Goal: Entertainment & Leisure: Consume media (video, audio)

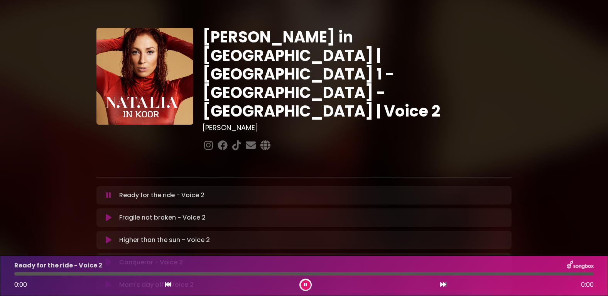
click at [107, 191] on icon at bounding box center [108, 195] width 5 height 8
click at [17, 273] on div at bounding box center [304, 273] width 580 height 3
click at [305, 282] on icon at bounding box center [305, 284] width 3 height 5
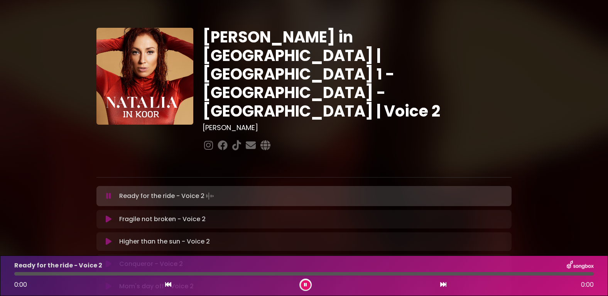
click at [109, 215] on icon at bounding box center [109, 219] width 6 height 8
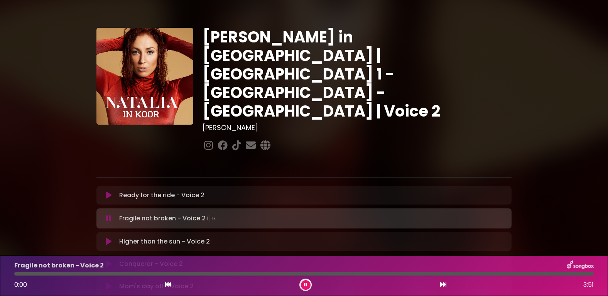
click at [109, 191] on icon at bounding box center [109, 195] width 6 height 8
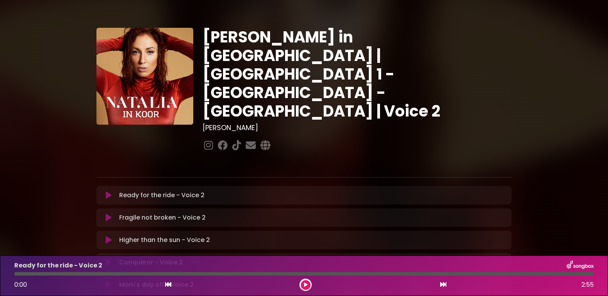
click at [106, 191] on icon at bounding box center [109, 195] width 6 height 8
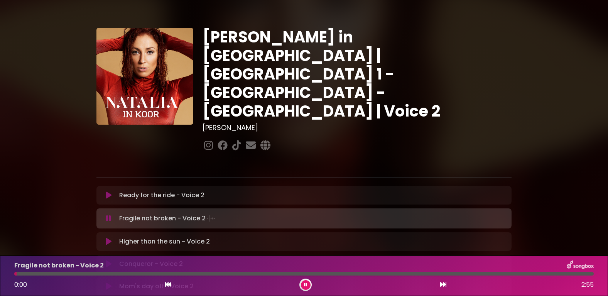
click at [107, 191] on icon at bounding box center [109, 195] width 6 height 8
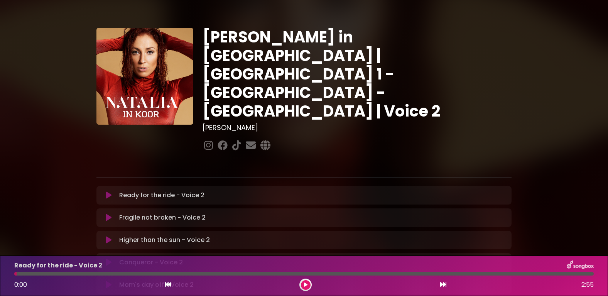
click at [107, 191] on icon at bounding box center [109, 195] width 6 height 8
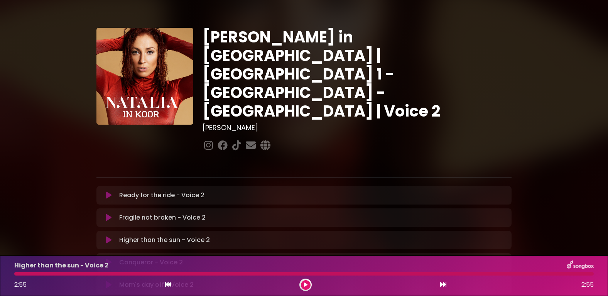
click at [108, 214] on icon at bounding box center [109, 218] width 6 height 8
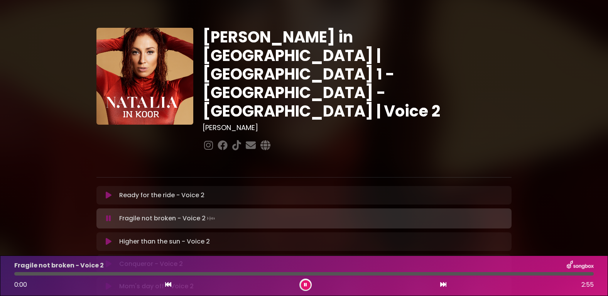
click at [107, 215] on icon at bounding box center [108, 219] width 5 height 8
click at [109, 215] on icon at bounding box center [108, 219] width 5 height 8
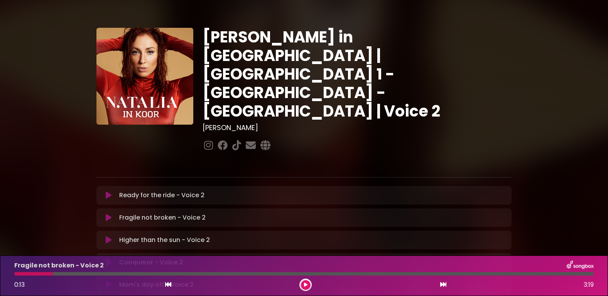
click at [109, 214] on icon at bounding box center [109, 218] width 6 height 8
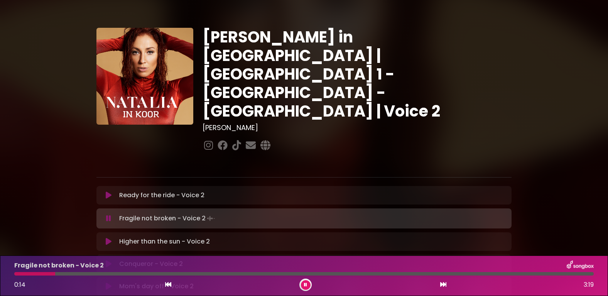
click at [108, 215] on icon at bounding box center [108, 219] width 5 height 8
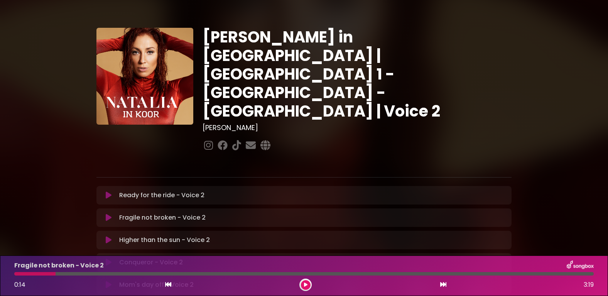
click at [108, 214] on icon at bounding box center [109, 218] width 6 height 8
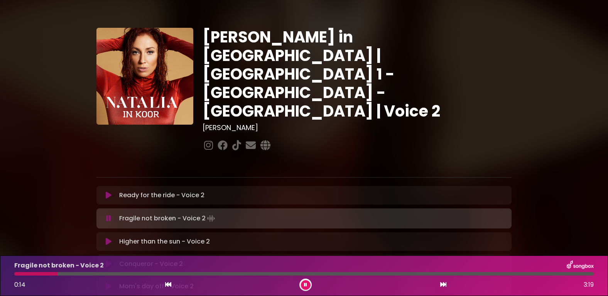
click at [108, 215] on icon at bounding box center [108, 219] width 5 height 8
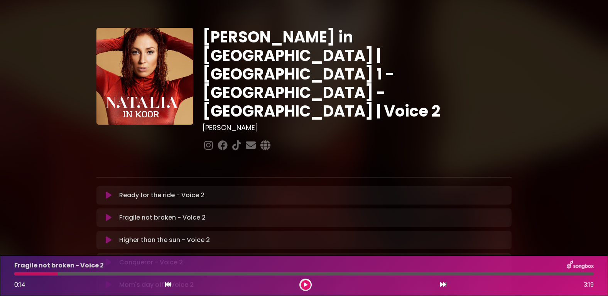
click at [105, 191] on button at bounding box center [108, 195] width 15 height 8
click at [108, 214] on icon at bounding box center [109, 218] width 6 height 8
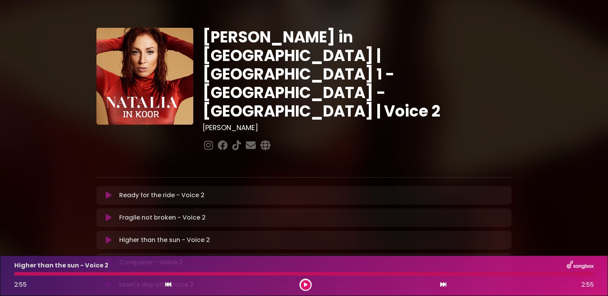
click at [108, 236] on icon at bounding box center [109, 240] width 6 height 8
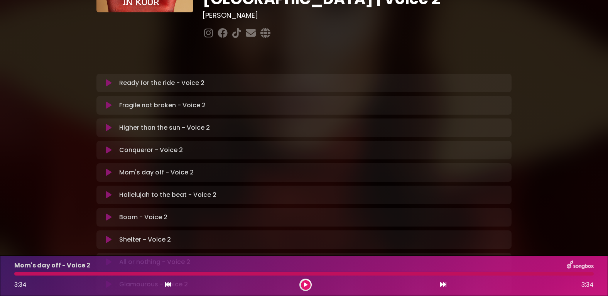
scroll to position [100, 0]
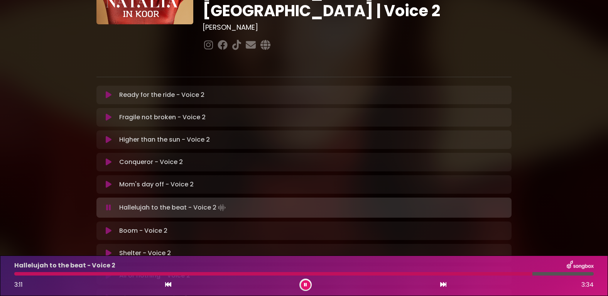
click at [109, 181] on icon at bounding box center [109, 185] width 6 height 8
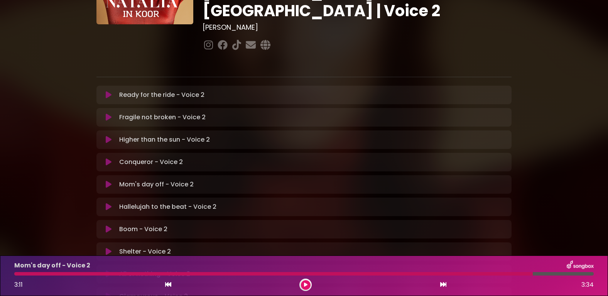
click at [110, 203] on icon at bounding box center [109, 207] width 6 height 8
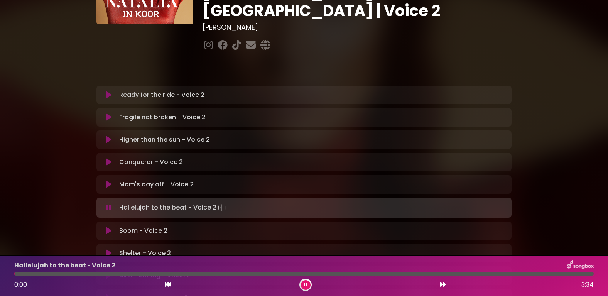
click at [109, 204] on icon at bounding box center [108, 208] width 5 height 8
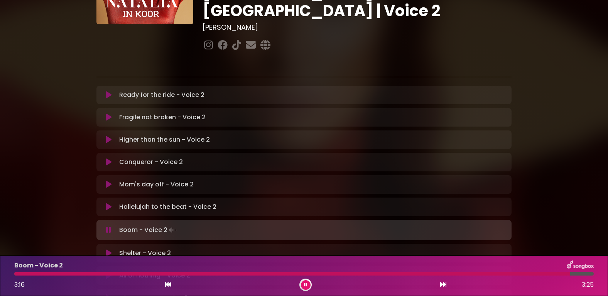
click at [107, 249] on icon at bounding box center [109, 253] width 6 height 8
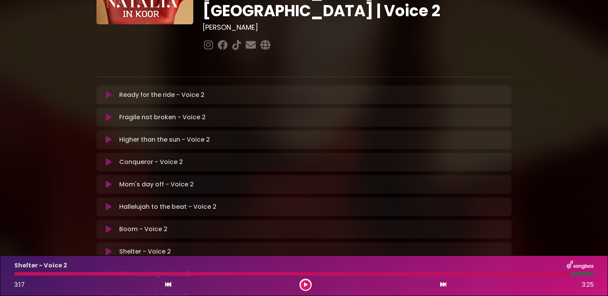
click at [106, 248] on icon at bounding box center [109, 252] width 6 height 8
click at [109, 248] on icon at bounding box center [109, 252] width 6 height 8
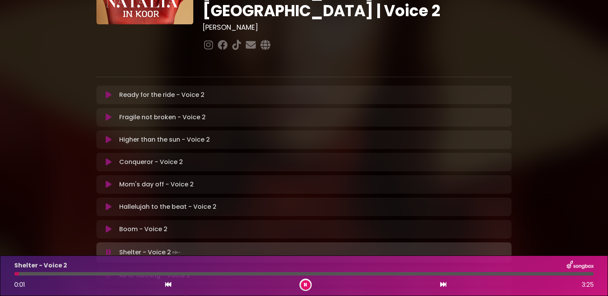
click at [109, 249] on icon at bounding box center [108, 253] width 5 height 8
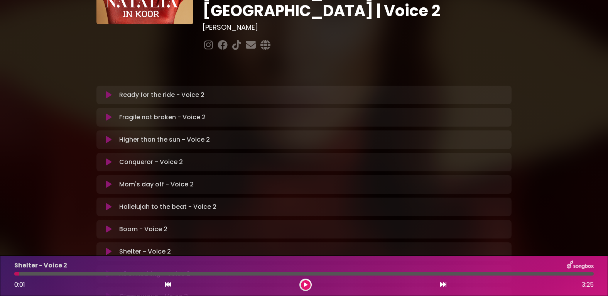
click at [109, 248] on icon at bounding box center [109, 252] width 6 height 8
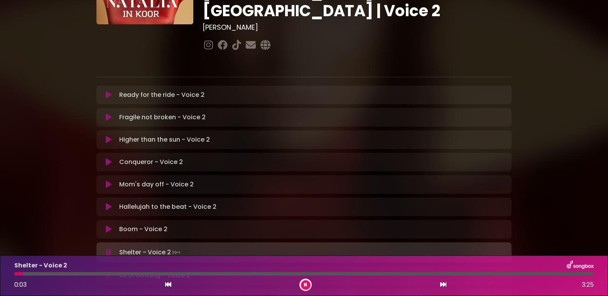
click at [109, 225] on icon at bounding box center [109, 229] width 6 height 8
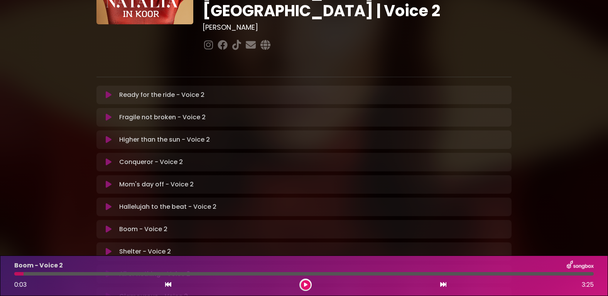
click at [104, 248] on button at bounding box center [108, 252] width 15 height 8
click at [106, 248] on icon at bounding box center [109, 252] width 6 height 8
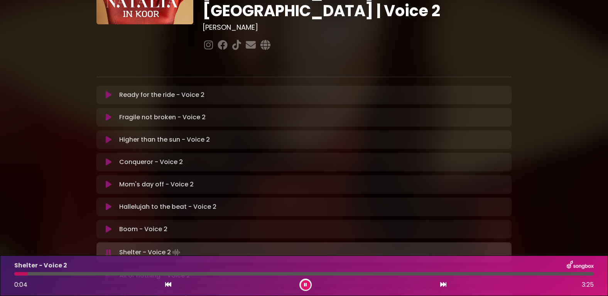
click at [112, 225] on button at bounding box center [108, 229] width 15 height 8
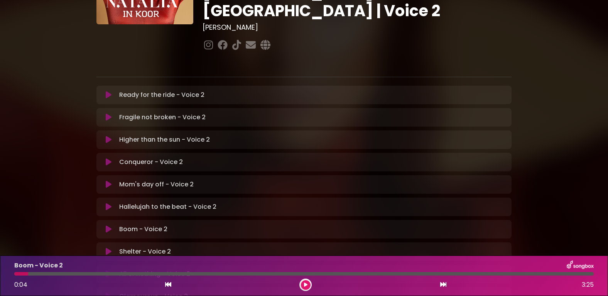
click at [112, 225] on button at bounding box center [108, 229] width 15 height 8
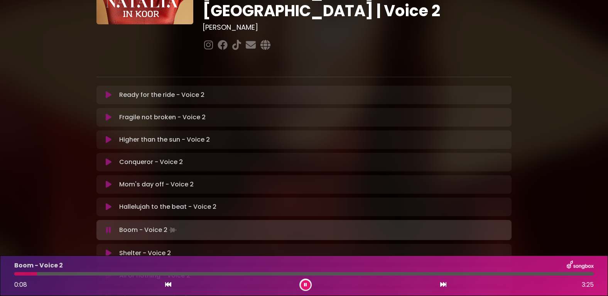
click at [104, 249] on button at bounding box center [108, 253] width 15 height 8
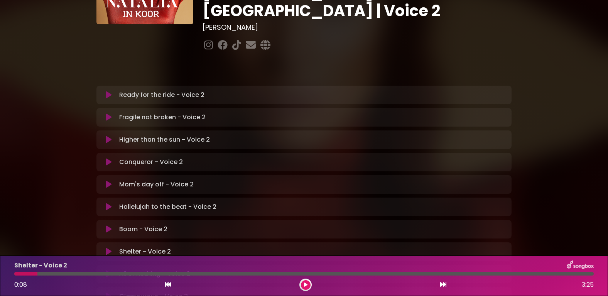
click at [107, 248] on icon at bounding box center [109, 252] width 6 height 8
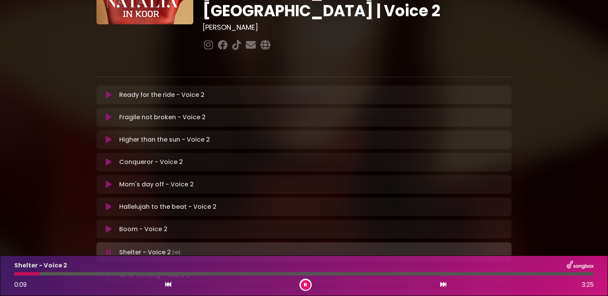
click at [107, 249] on icon at bounding box center [108, 253] width 5 height 8
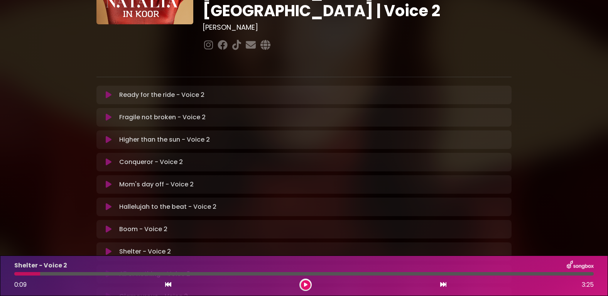
click at [107, 248] on icon at bounding box center [109, 252] width 6 height 8
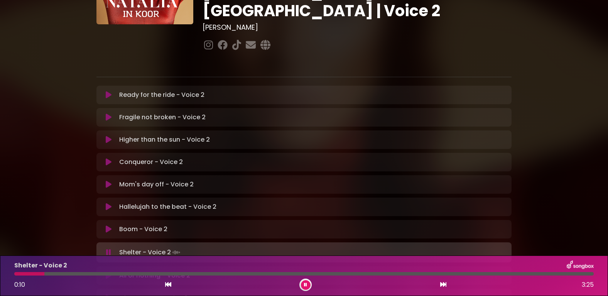
click at [107, 249] on icon at bounding box center [108, 253] width 5 height 8
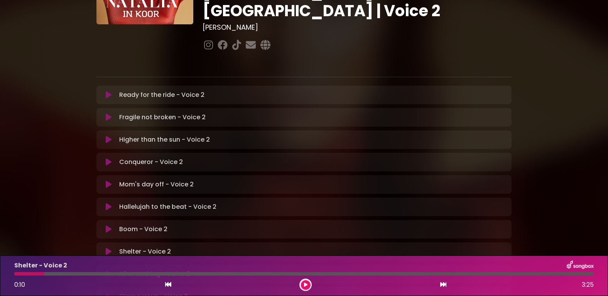
click at [118, 269] on div "All or nothing - Voice 2 Loading Track..." at bounding box center [311, 273] width 391 height 9
click at [109, 248] on icon at bounding box center [109, 252] width 6 height 8
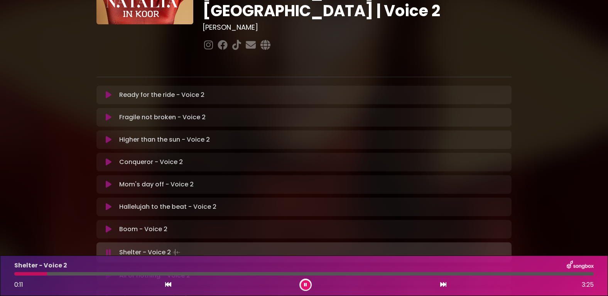
click at [109, 249] on icon at bounding box center [108, 253] width 5 height 8
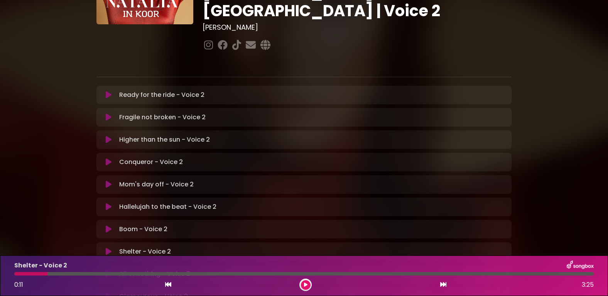
click at [111, 225] on icon at bounding box center [109, 229] width 6 height 8
click at [106, 225] on icon at bounding box center [109, 229] width 6 height 8
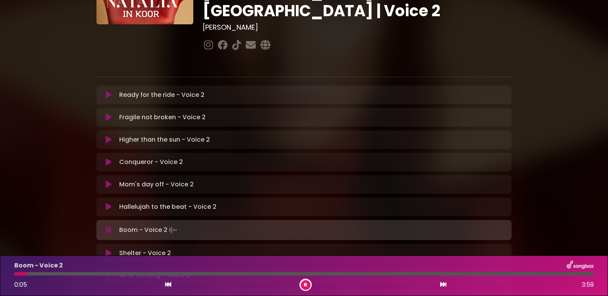
click at [108, 249] on icon at bounding box center [109, 253] width 6 height 8
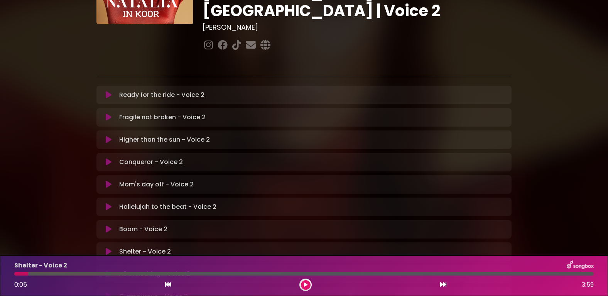
click at [108, 248] on icon at bounding box center [109, 252] width 6 height 8
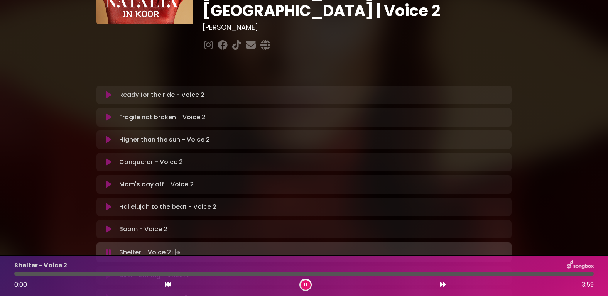
click at [112, 249] on button at bounding box center [108, 253] width 15 height 8
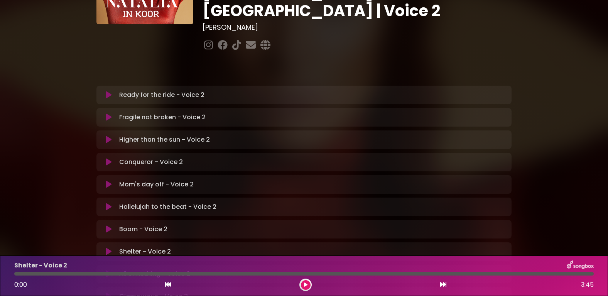
click at [112, 248] on button at bounding box center [108, 252] width 15 height 8
click at [107, 248] on icon at bounding box center [109, 252] width 6 height 8
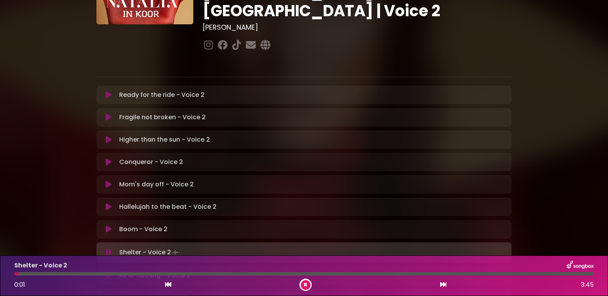
click at [110, 249] on icon at bounding box center [108, 253] width 5 height 8
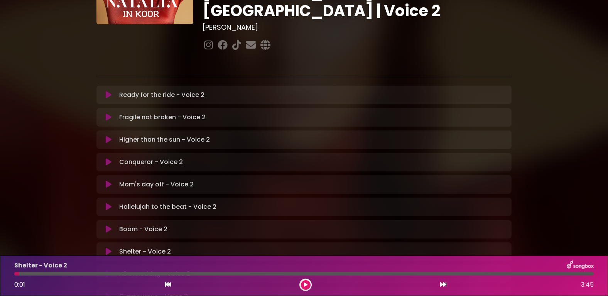
click at [107, 225] on icon at bounding box center [109, 229] width 6 height 8
click at [106, 248] on icon at bounding box center [109, 252] width 6 height 8
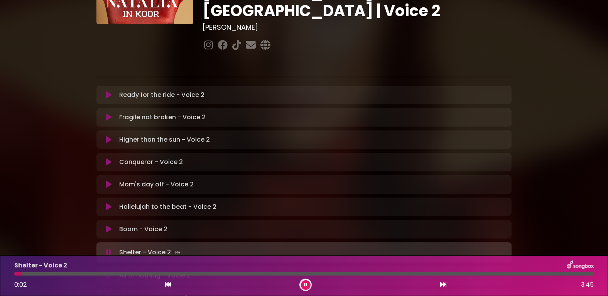
click at [106, 249] on button at bounding box center [108, 253] width 15 height 8
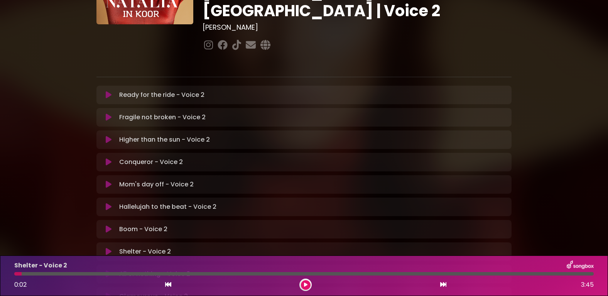
click at [109, 248] on icon at bounding box center [109, 252] width 6 height 8
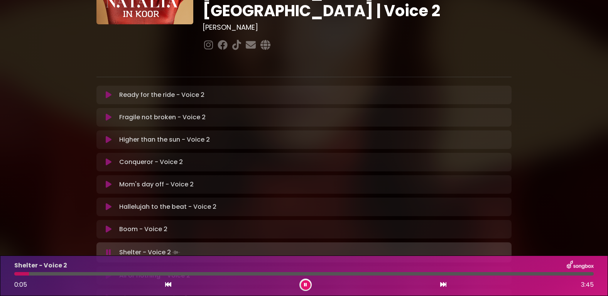
click at [112, 272] on button at bounding box center [108, 276] width 15 height 8
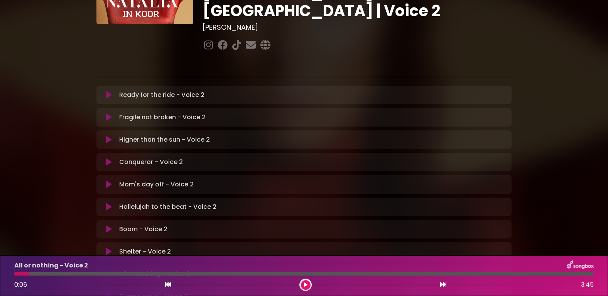
click at [108, 270] on icon at bounding box center [109, 274] width 6 height 8
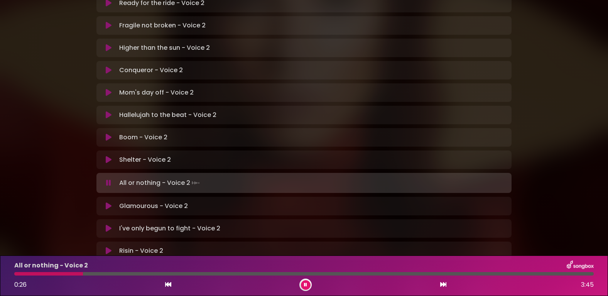
scroll to position [218, 0]
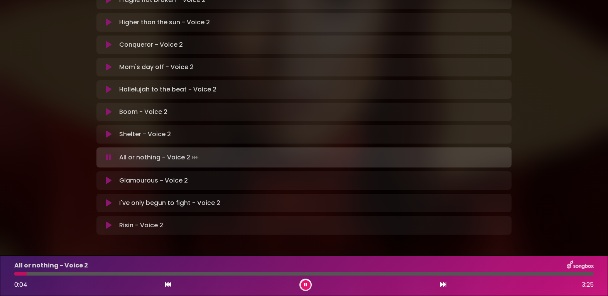
click at [107, 108] on icon at bounding box center [109, 112] width 6 height 8
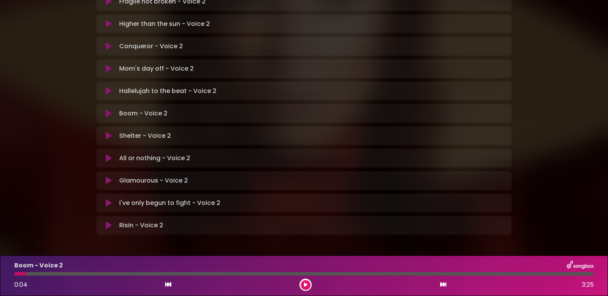
click at [107, 110] on icon at bounding box center [109, 114] width 6 height 8
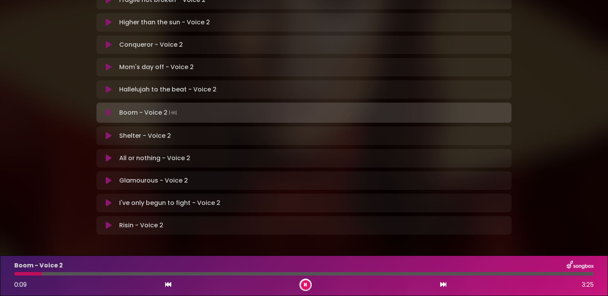
click at [109, 132] on icon at bounding box center [109, 136] width 6 height 8
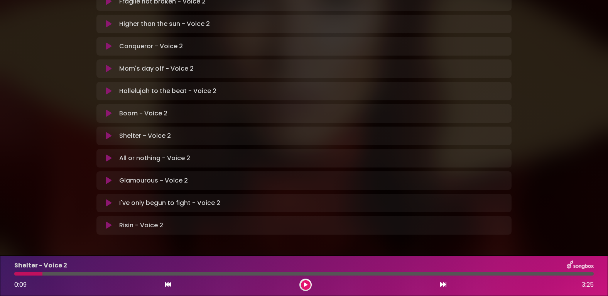
click at [107, 132] on icon at bounding box center [109, 136] width 6 height 8
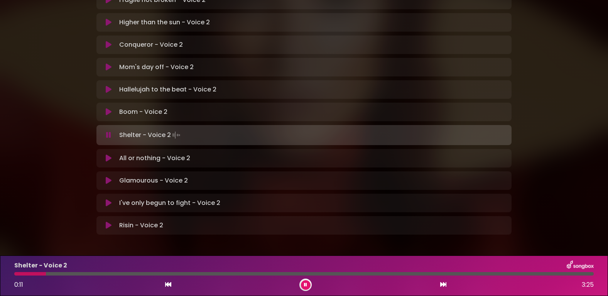
click at [108, 131] on icon at bounding box center [108, 135] width 5 height 8
